Goal: Navigation & Orientation: Find specific page/section

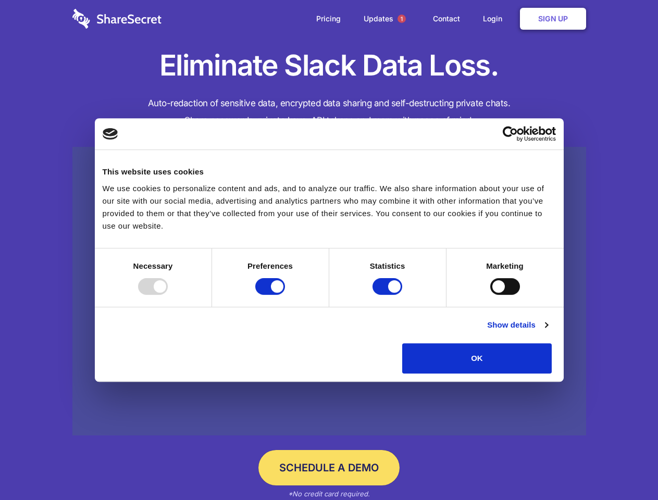
click at [168, 295] on div at bounding box center [153, 286] width 30 height 17
click at [285, 295] on input "Preferences" at bounding box center [270, 286] width 30 height 17
checkbox input "false"
click at [389, 295] on input "Statistics" at bounding box center [387, 286] width 30 height 17
checkbox input "false"
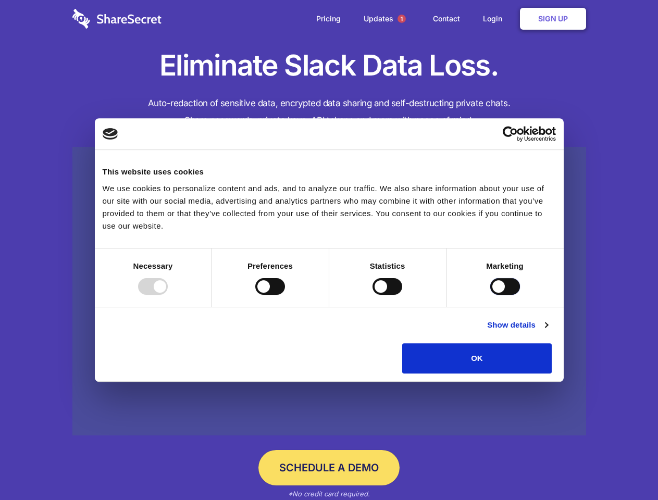
click at [490, 295] on input "Marketing" at bounding box center [505, 286] width 30 height 17
checkbox input "true"
click at [547, 331] on link "Show details" at bounding box center [517, 325] width 60 height 13
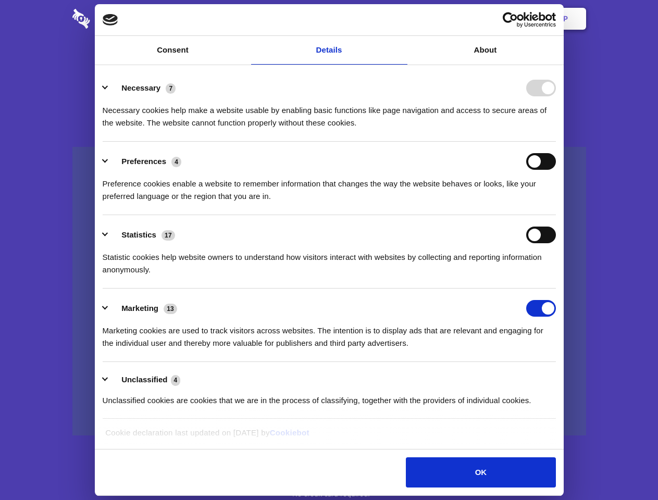
click at [556, 142] on li "Necessary 7 Necessary cookies help make a website usable by enabling basic func…" at bounding box center [329, 104] width 453 height 73
click at [401, 19] on span "1" at bounding box center [401, 19] width 8 height 8
